Goal: Task Accomplishment & Management: Manage account settings

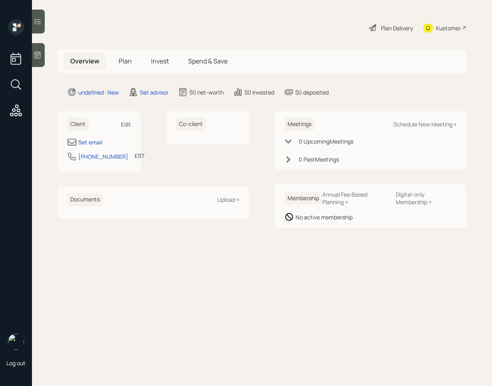
click at [129, 124] on div "Edit" at bounding box center [126, 125] width 10 height 8
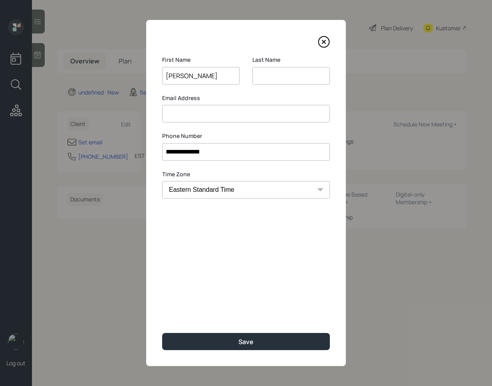
type input "[PERSON_NAME]"
type input "W"
click at [204, 112] on input at bounding box center [246, 114] width 168 height 18
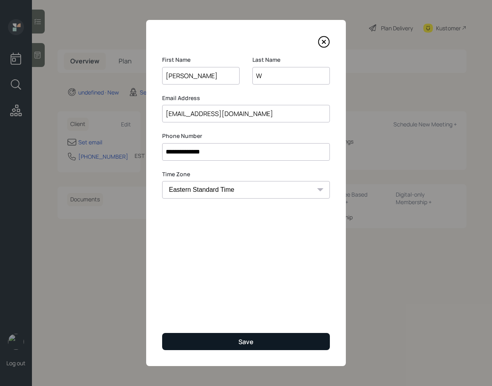
type input "[EMAIL_ADDRESS][DOMAIN_NAME]"
click at [227, 338] on button "Save" at bounding box center [246, 341] width 168 height 17
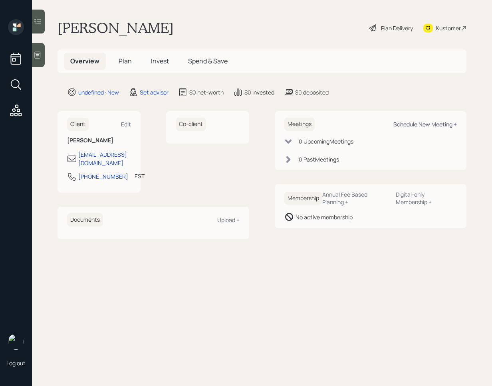
click at [410, 121] on div "Schedule New Meeting +" at bounding box center [424, 125] width 63 height 8
select select "round-[PERSON_NAME]"
